Goal: Transaction & Acquisition: Download file/media

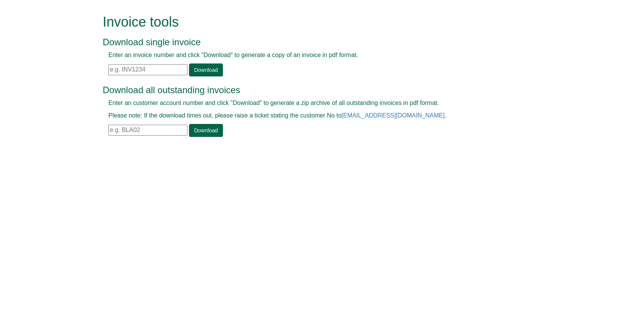
click at [148, 72] on input "text" at bounding box center [147, 69] width 79 height 11
type input "INV1366149"
click at [208, 68] on link "Download" at bounding box center [205, 70] width 33 height 13
click at [147, 131] on input "text" at bounding box center [147, 130] width 79 height 11
type input "ROY71"
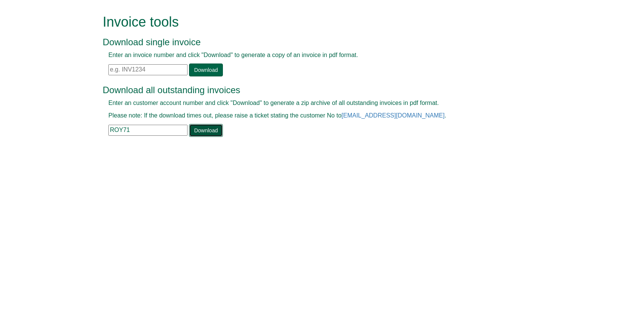
click at [196, 135] on link "Download" at bounding box center [205, 130] width 33 height 13
